Goal: Task Accomplishment & Management: Manage account settings

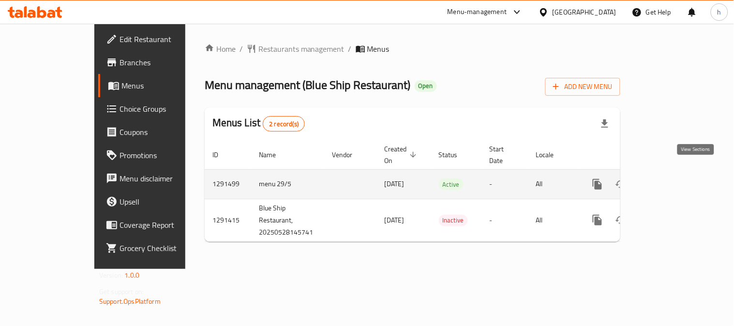
click at [673, 179] on icon "enhanced table" at bounding box center [667, 185] width 12 height 12
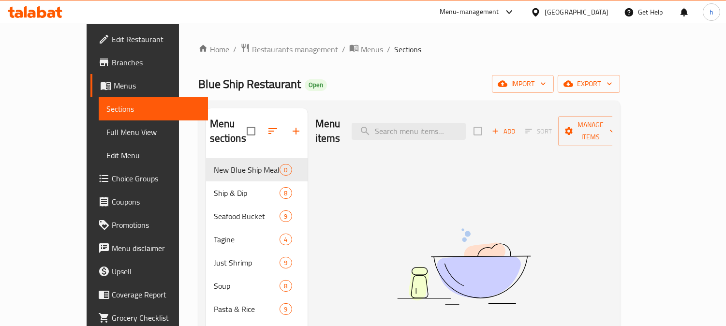
click at [112, 179] on span "Choice Groups" at bounding box center [156, 179] width 89 height 12
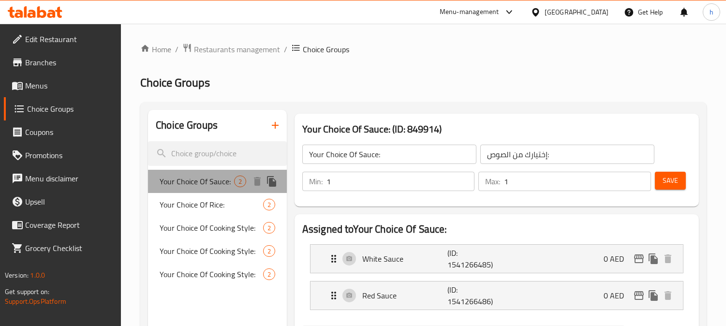
click at [198, 187] on span "Your Choice Of Sauce:" at bounding box center [197, 182] width 74 height 12
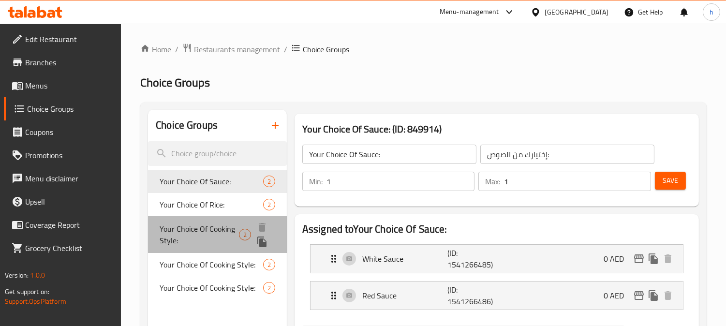
click at [190, 226] on span "Your Choice Of Cooking Style:" at bounding box center [199, 234] width 79 height 23
type input "Your Choice Of Cooking Style:"
type input "اختيارك من أسلوب الطهي:"
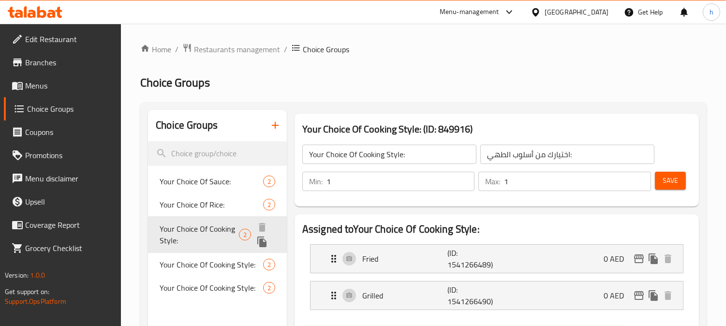
click at [190, 226] on span "Your Choice Of Cooking Style:" at bounding box center [199, 234] width 79 height 23
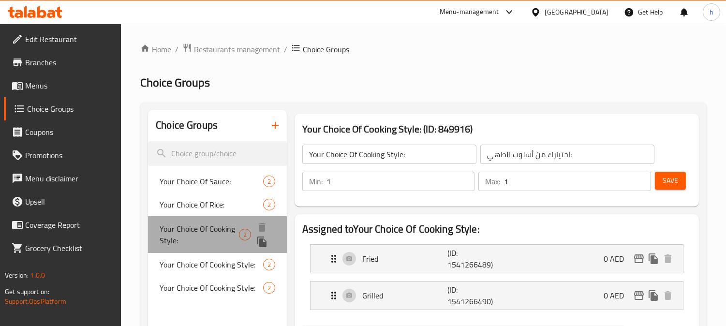
click at [190, 226] on span "Your Choice Of Cooking Style:" at bounding box center [199, 234] width 79 height 23
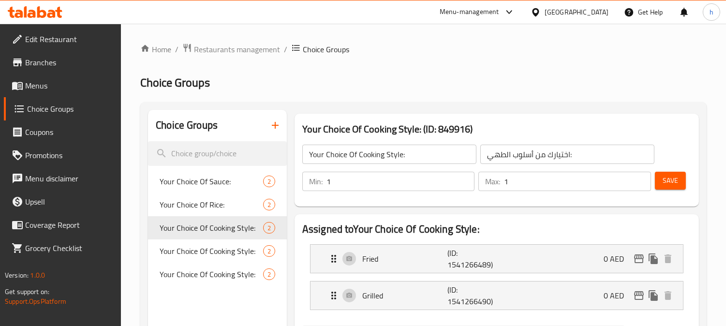
click at [56, 6] on icon at bounding box center [35, 12] width 55 height 12
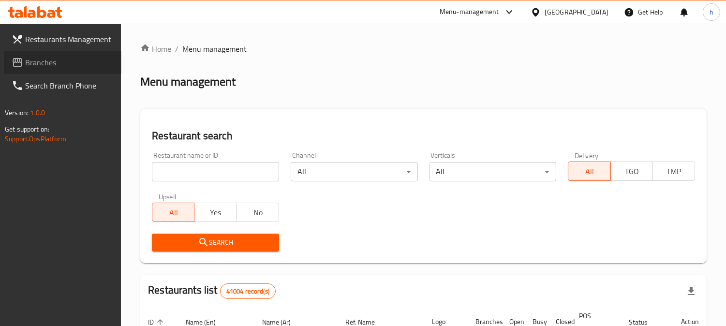
click at [42, 62] on span "Branches" at bounding box center [69, 63] width 89 height 12
